Goal: Find specific page/section: Find specific page/section

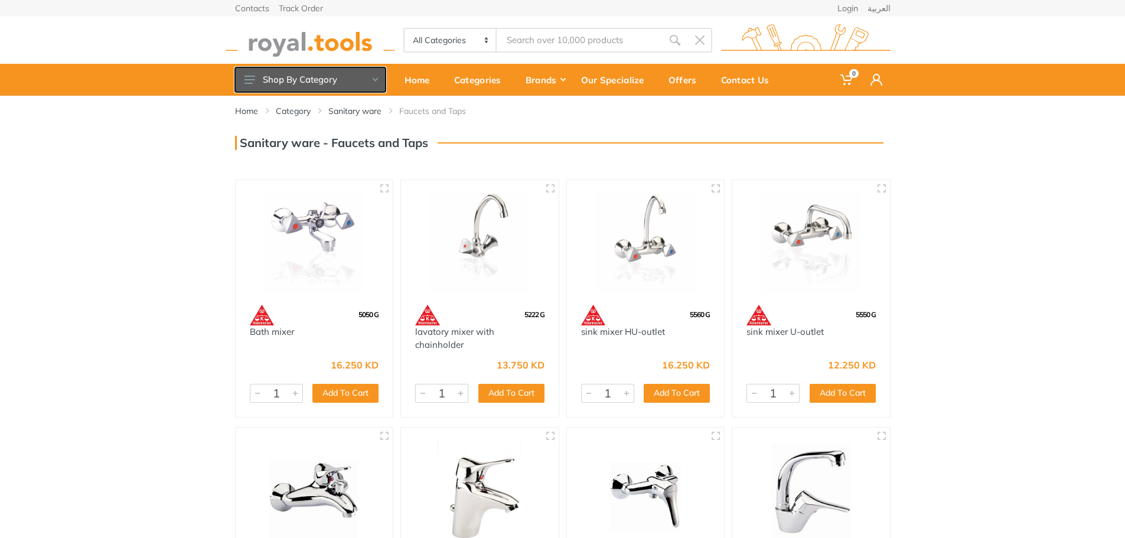
click at [245, 83] on use at bounding box center [250, 80] width 11 height 8
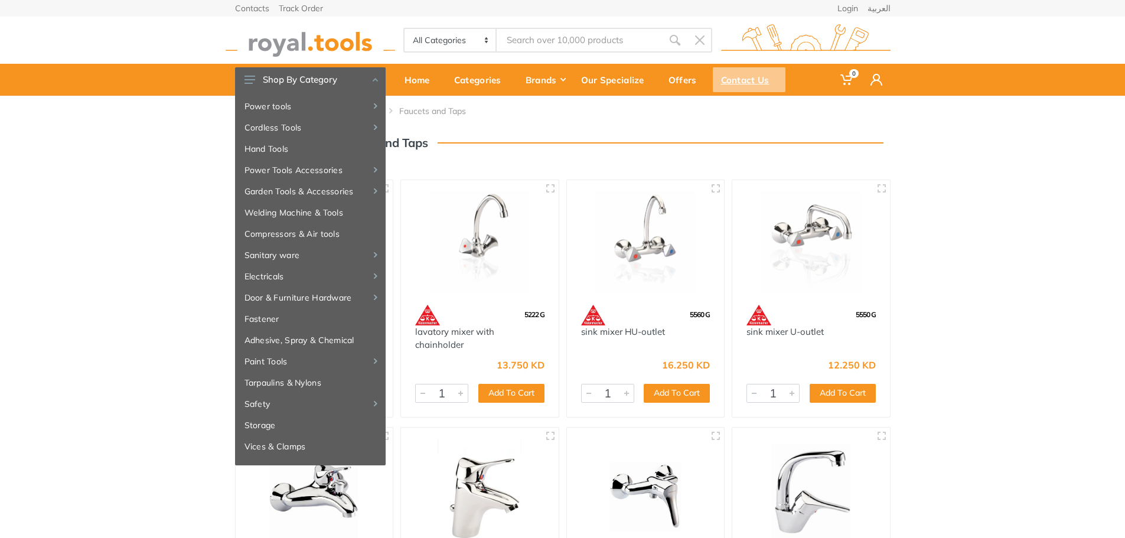
click at [728, 74] on div "Contact Us" at bounding box center [749, 79] width 73 height 25
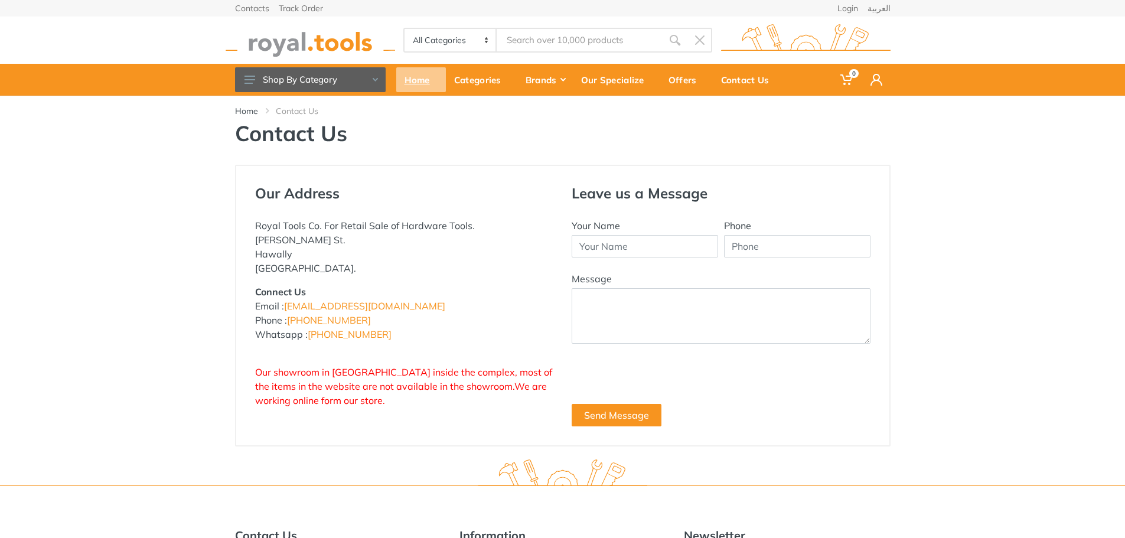
click at [426, 87] on div "Home" at bounding box center [421, 79] width 50 height 25
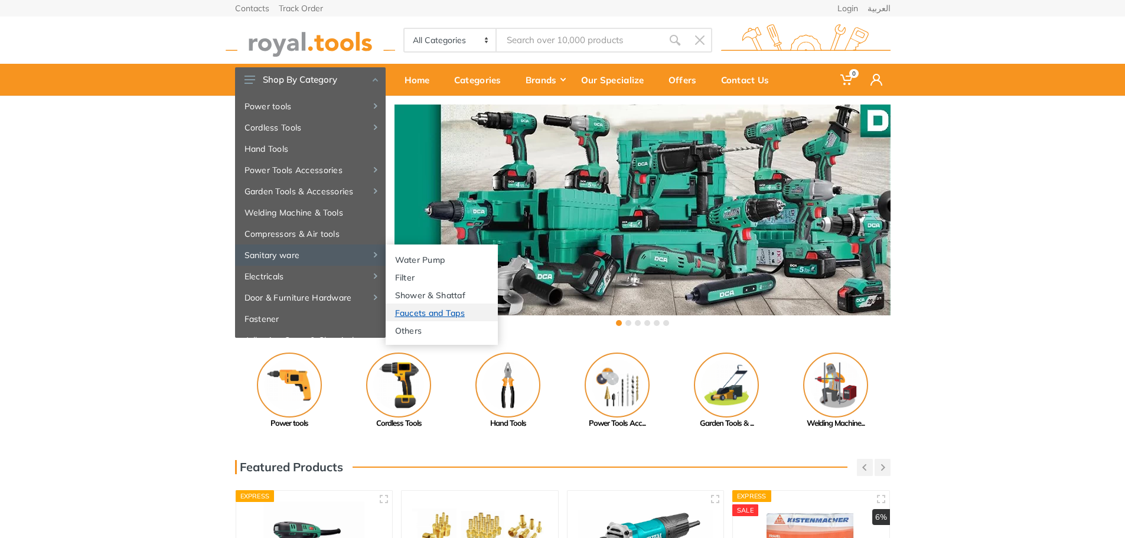
click at [443, 315] on link "Faucets and Taps" at bounding box center [442, 313] width 112 height 18
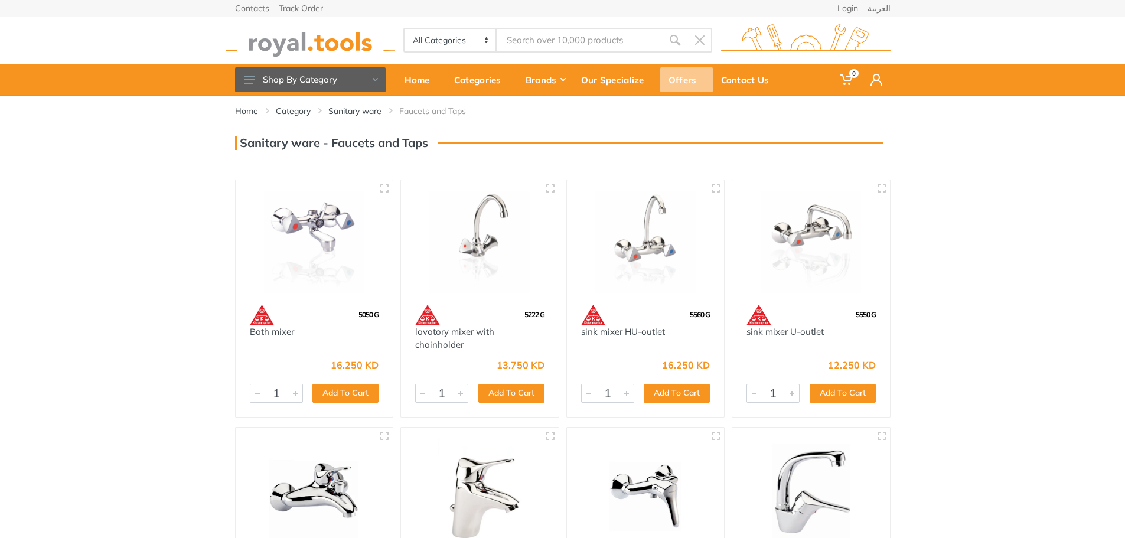
click at [674, 82] on div "Offers" at bounding box center [686, 79] width 53 height 25
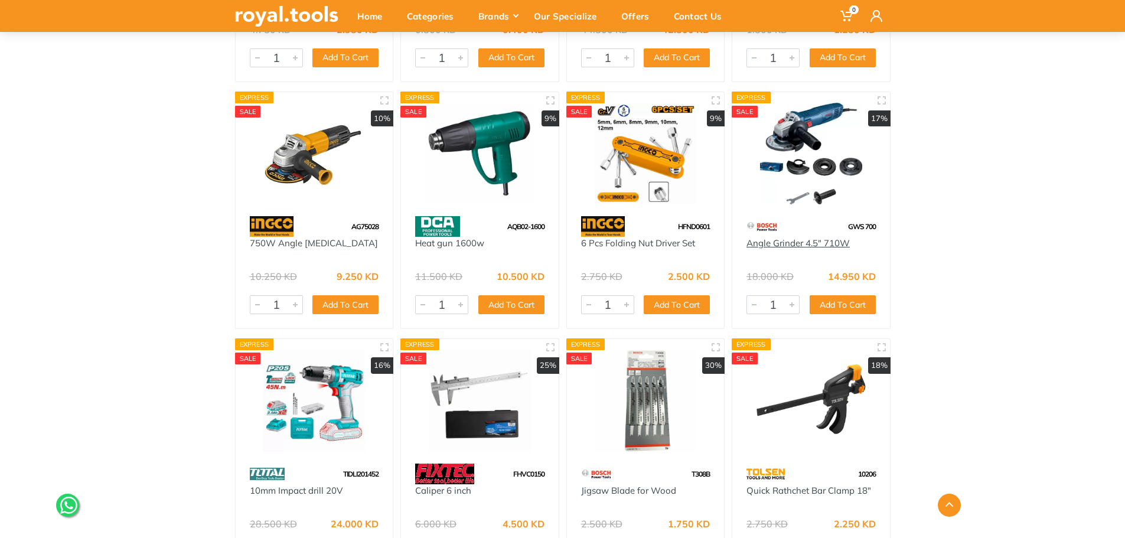
scroll to position [1949, 0]
